Goal: Navigation & Orientation: Find specific page/section

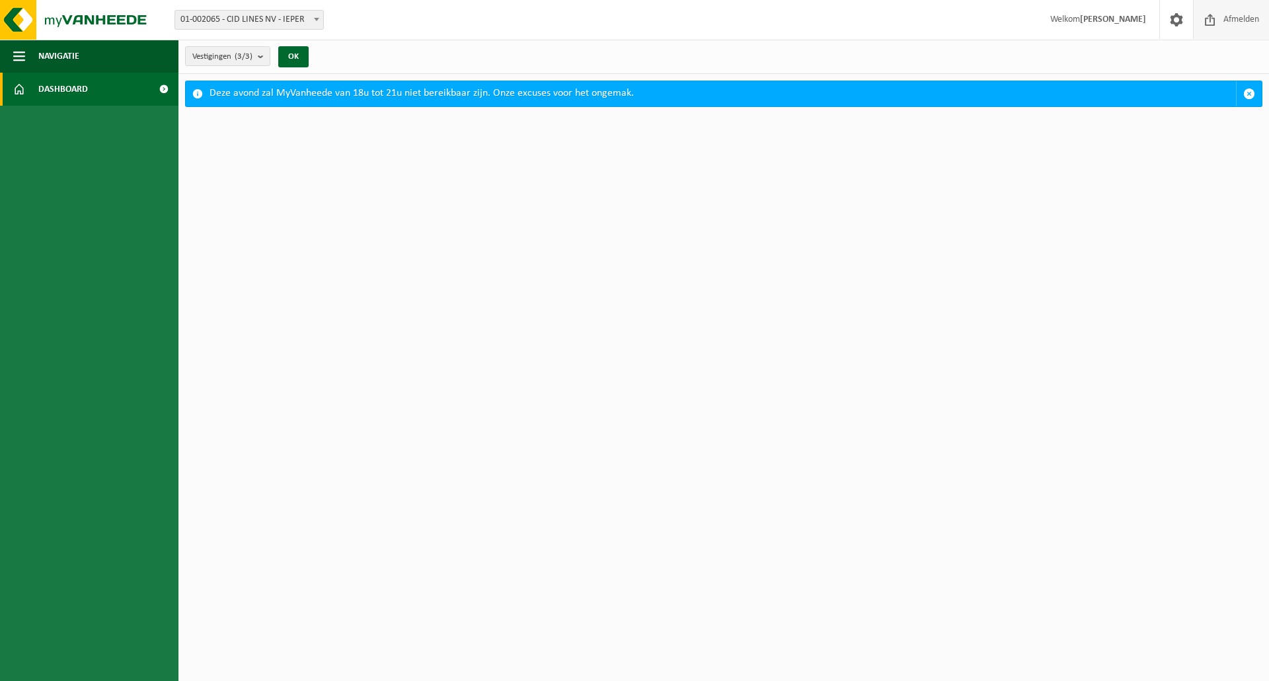
click at [1220, 26] on span "Afmelden" at bounding box center [1241, 19] width 42 height 39
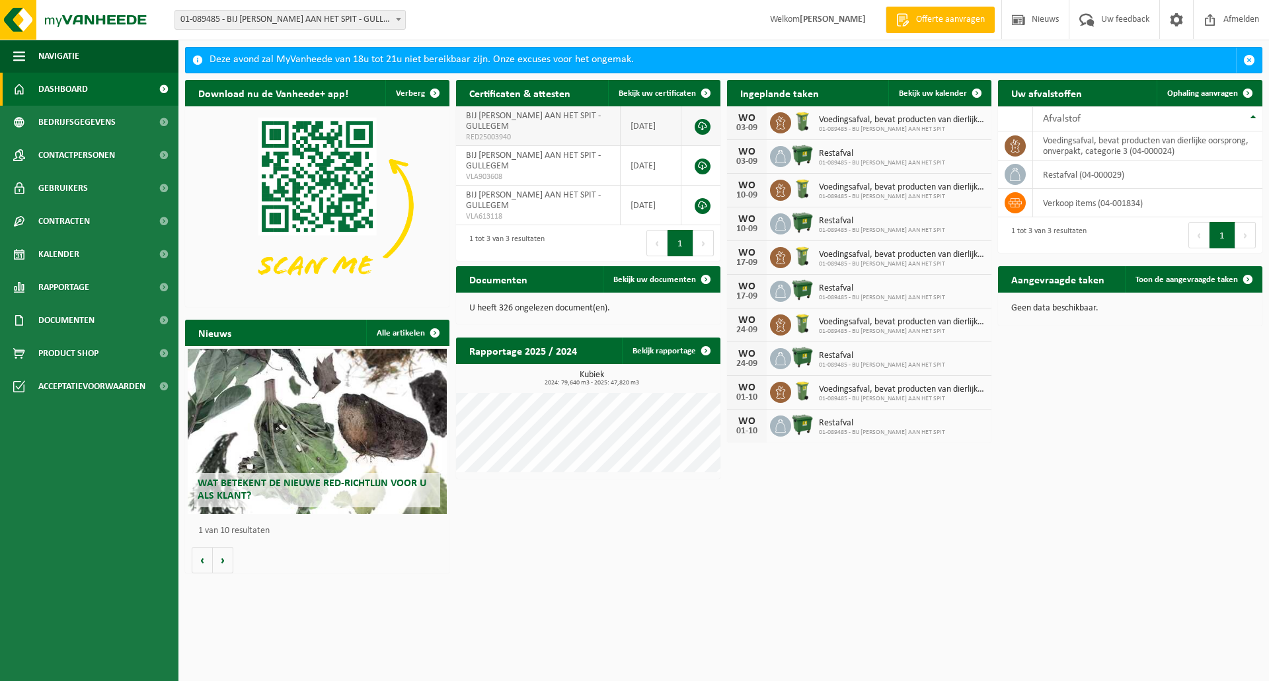
click at [700, 124] on link at bounding box center [703, 127] width 16 height 16
click at [70, 289] on span "Rapportage" at bounding box center [63, 287] width 51 height 33
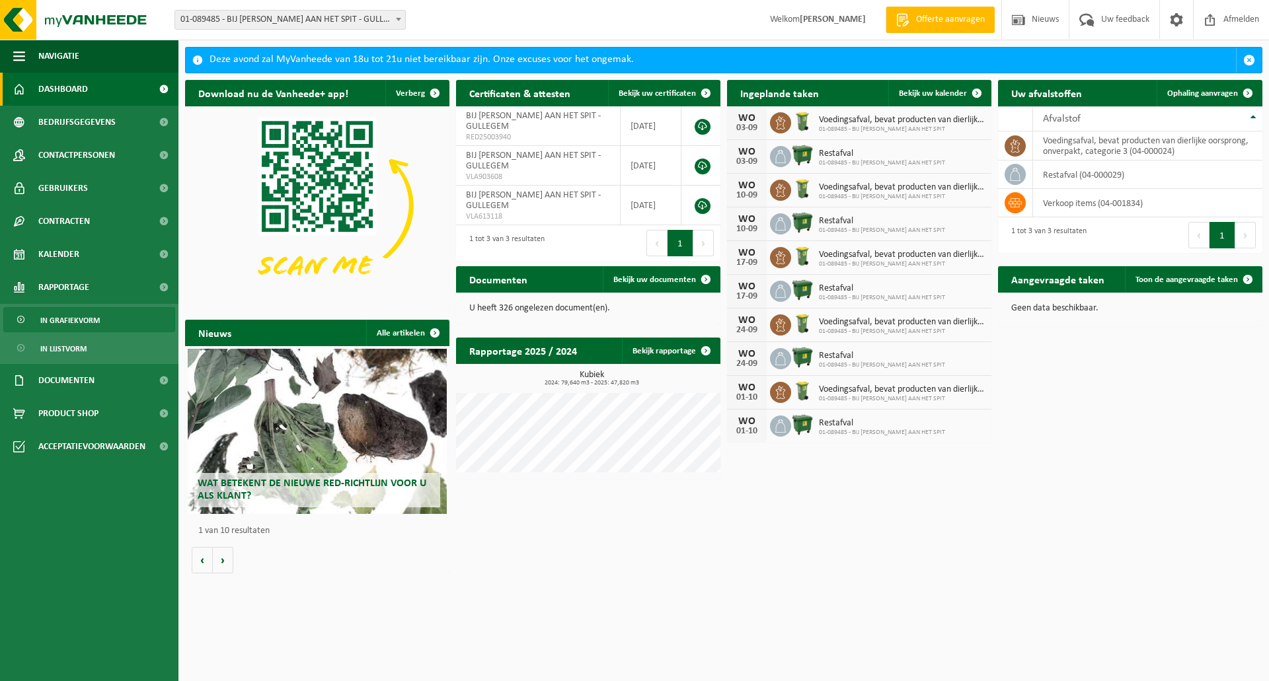
click at [68, 319] on span "In grafiekvorm" at bounding box center [69, 320] width 59 height 25
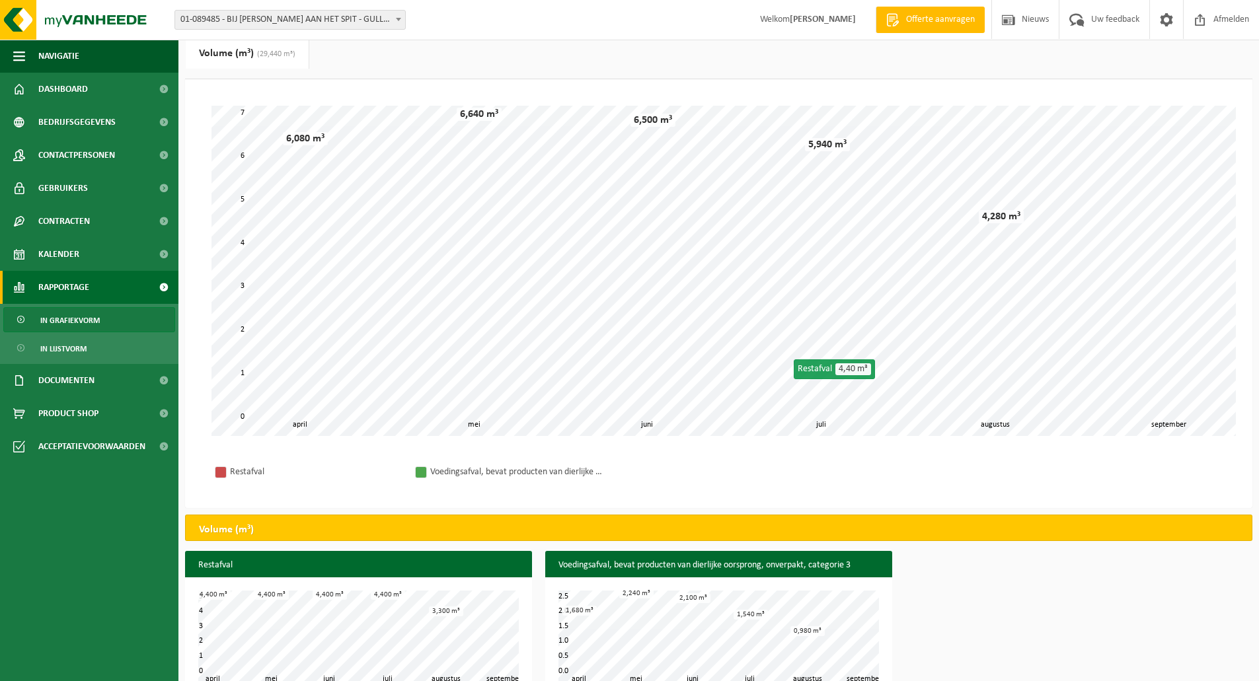
scroll to position [70, 0]
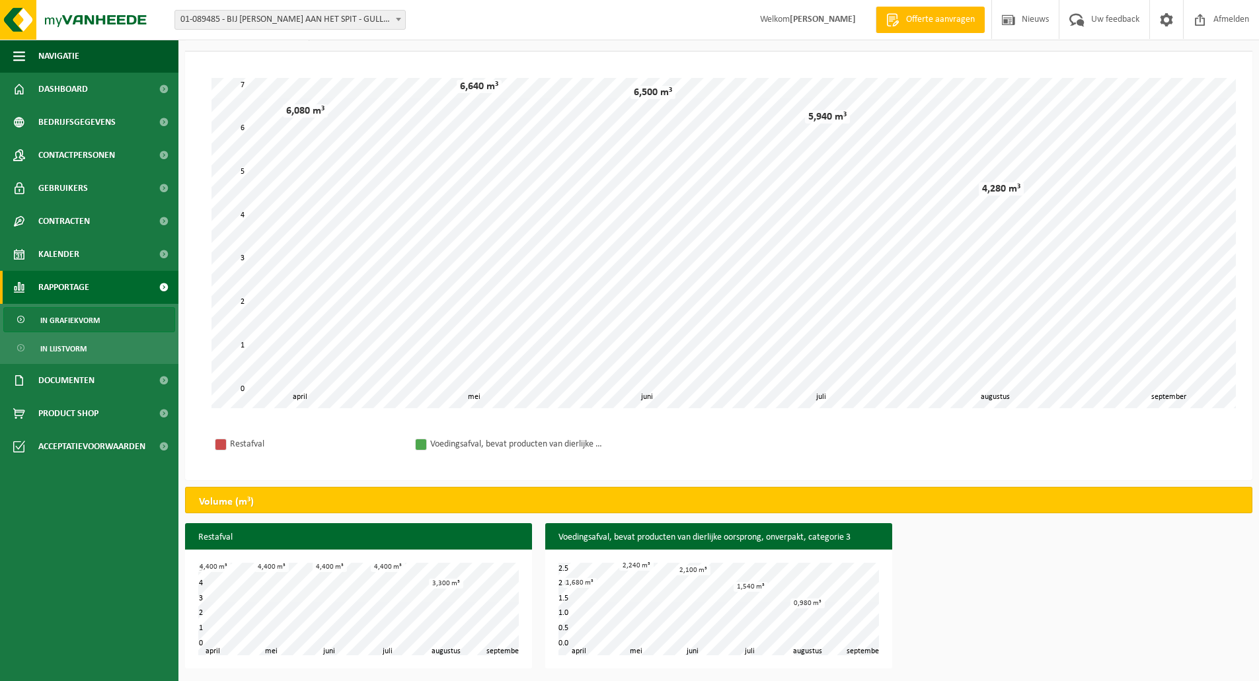
click at [56, 326] on span "In grafiekvorm" at bounding box center [69, 320] width 59 height 25
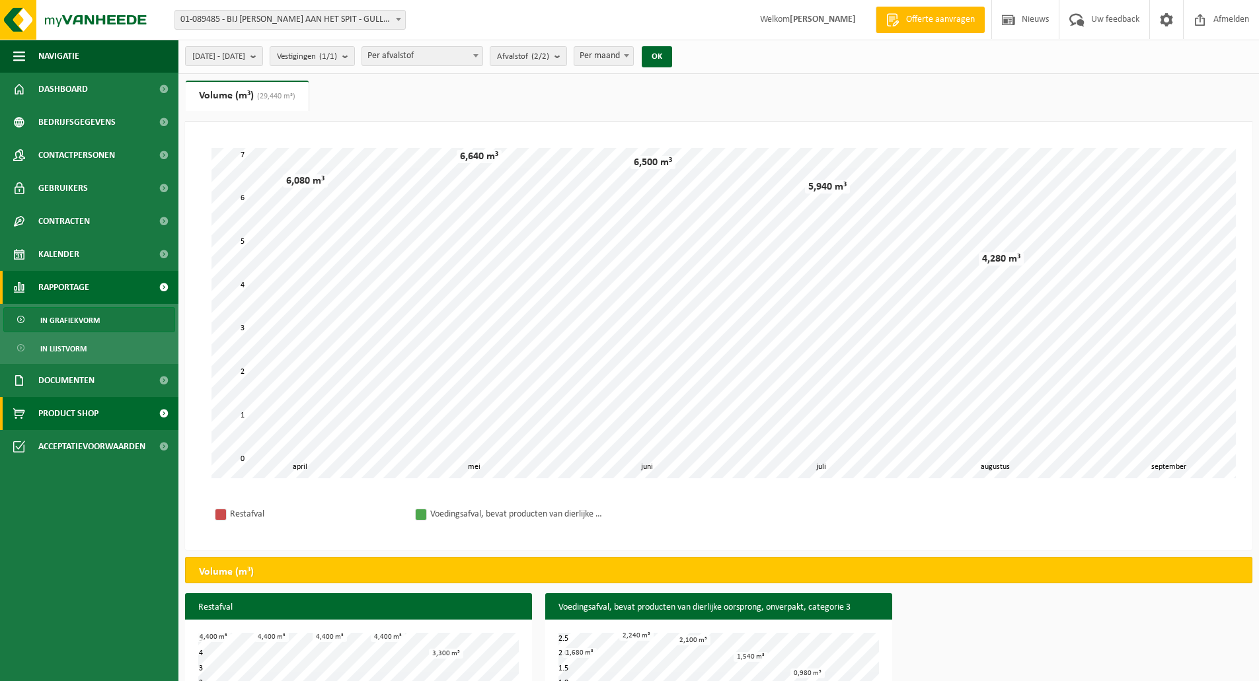
click at [81, 412] on span "Product Shop" at bounding box center [68, 413] width 60 height 33
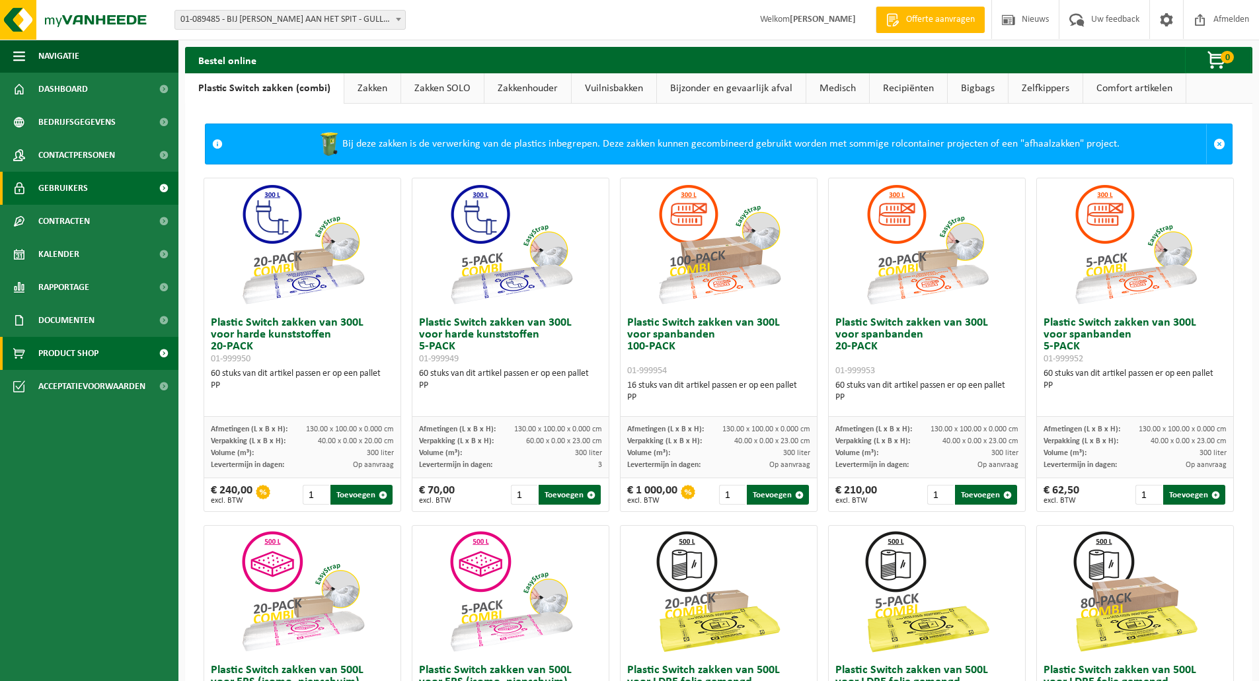
click at [64, 183] on span "Gebruikers" at bounding box center [63, 188] width 50 height 33
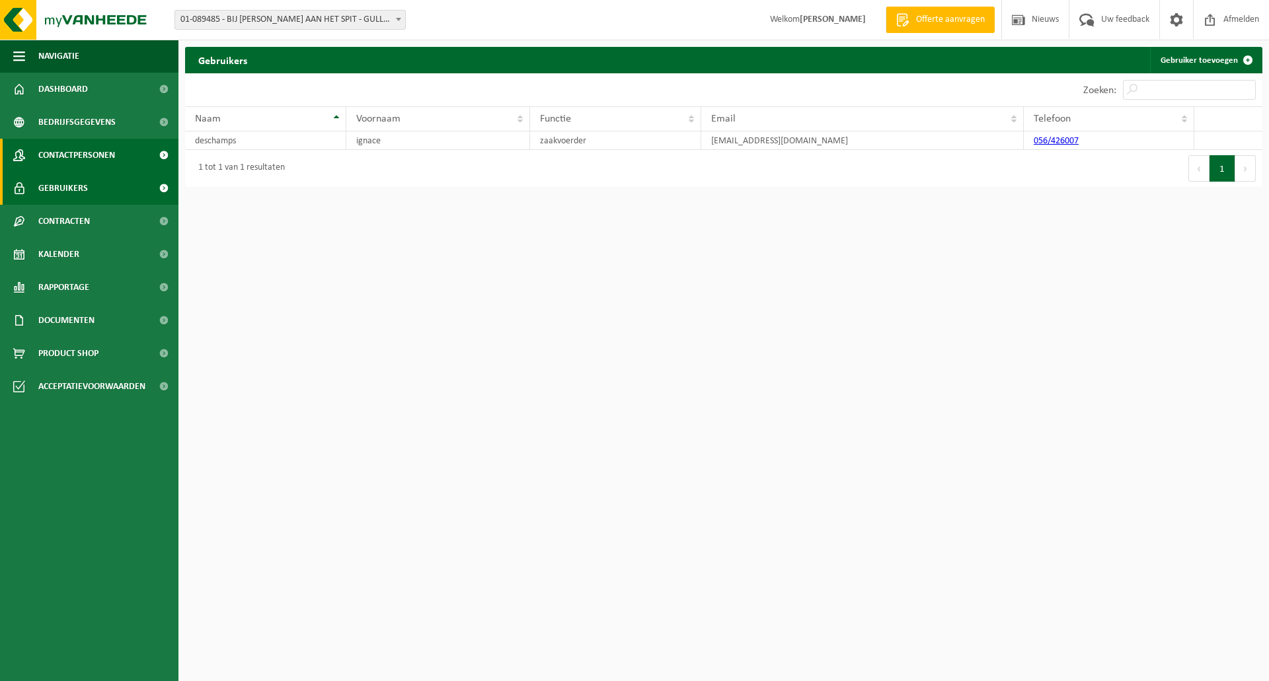
click at [71, 162] on span "Contactpersonen" at bounding box center [76, 155] width 77 height 33
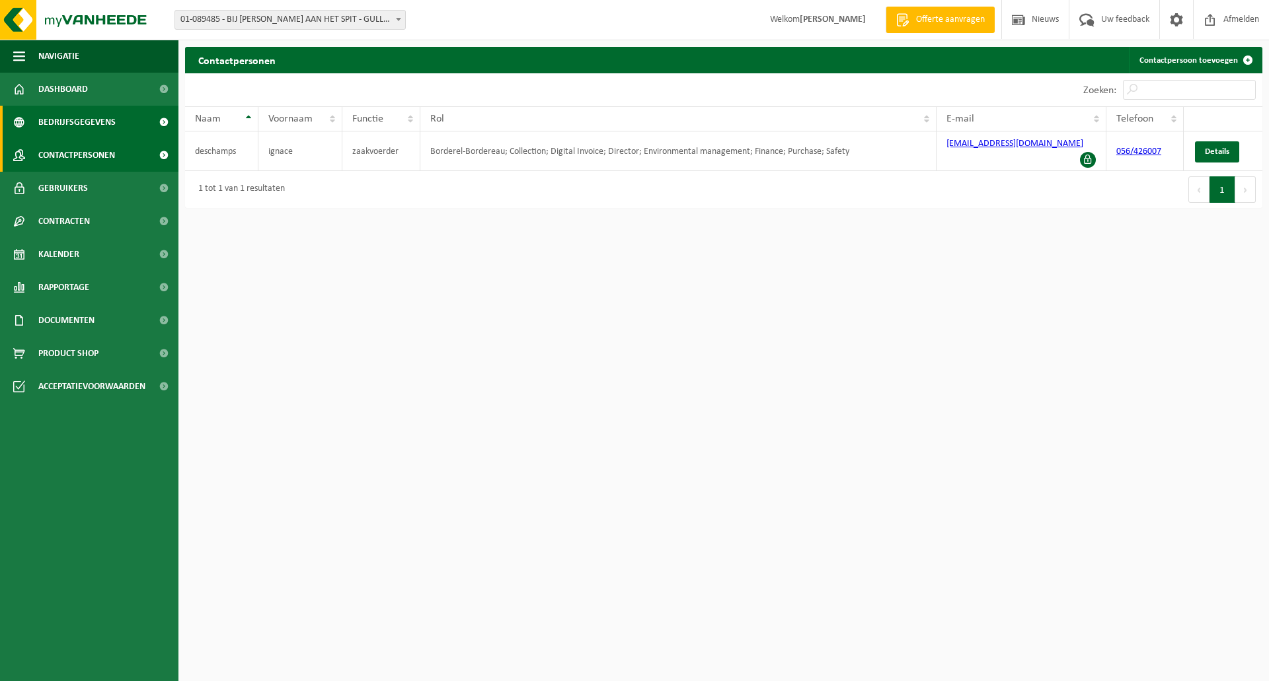
click at [85, 112] on span "Bedrijfsgegevens" at bounding box center [76, 122] width 77 height 33
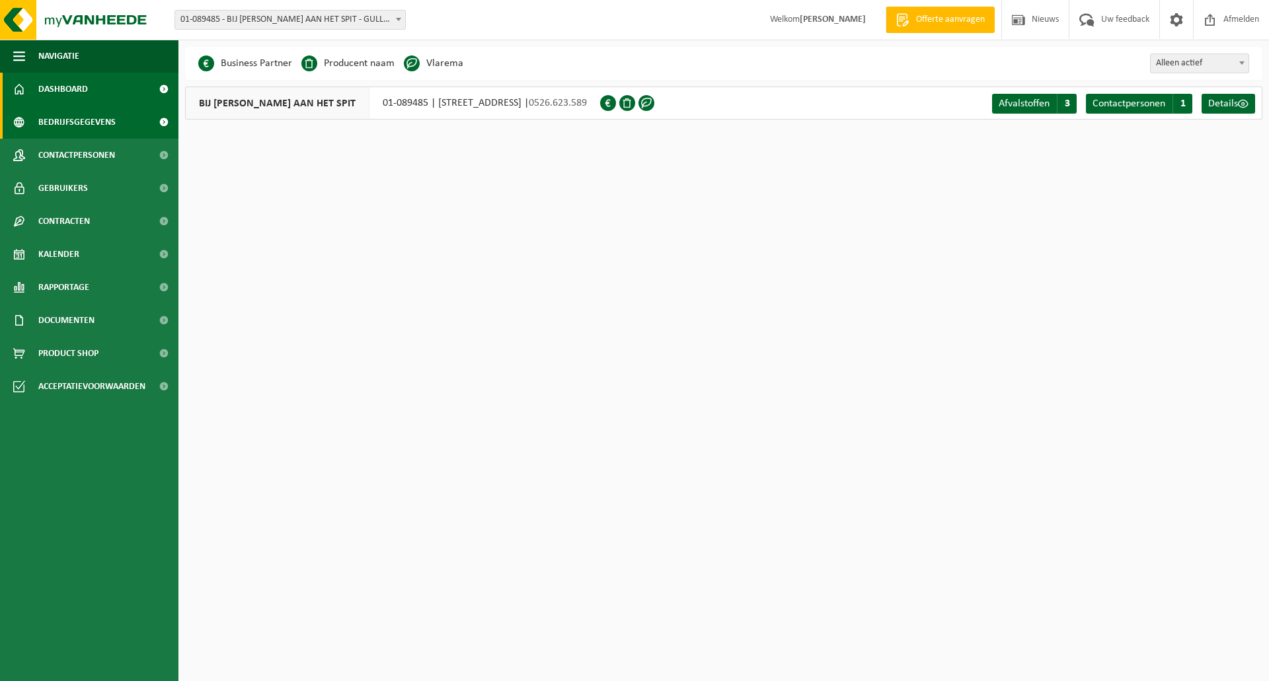
click at [116, 85] on link "Dashboard" at bounding box center [89, 89] width 178 height 33
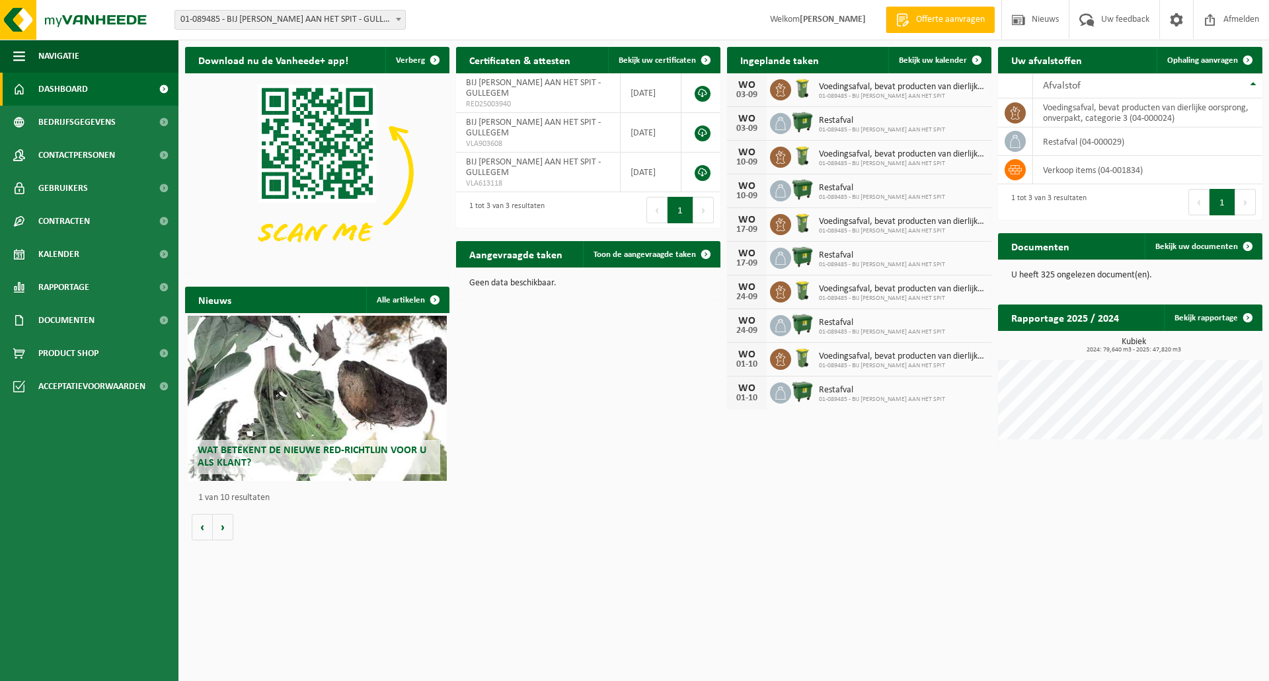
click at [364, 447] on span "Wat betekent de nieuwe RED-richtlijn voor u als klant?" at bounding box center [312, 456] width 229 height 23
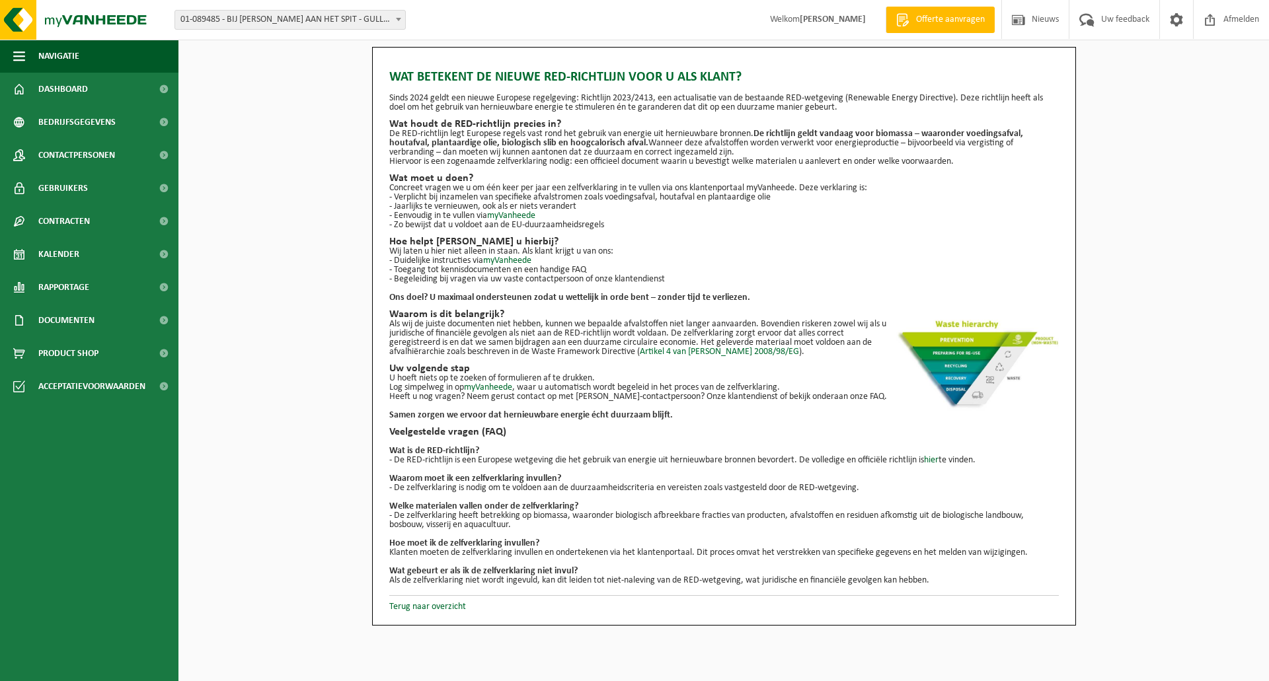
drag, startPoint x: 54, startPoint y: 101, endPoint x: 417, endPoint y: 220, distance: 381.9
click at [54, 101] on span "Dashboard" at bounding box center [63, 89] width 50 height 33
